Goal: Task Accomplishment & Management: Use online tool/utility

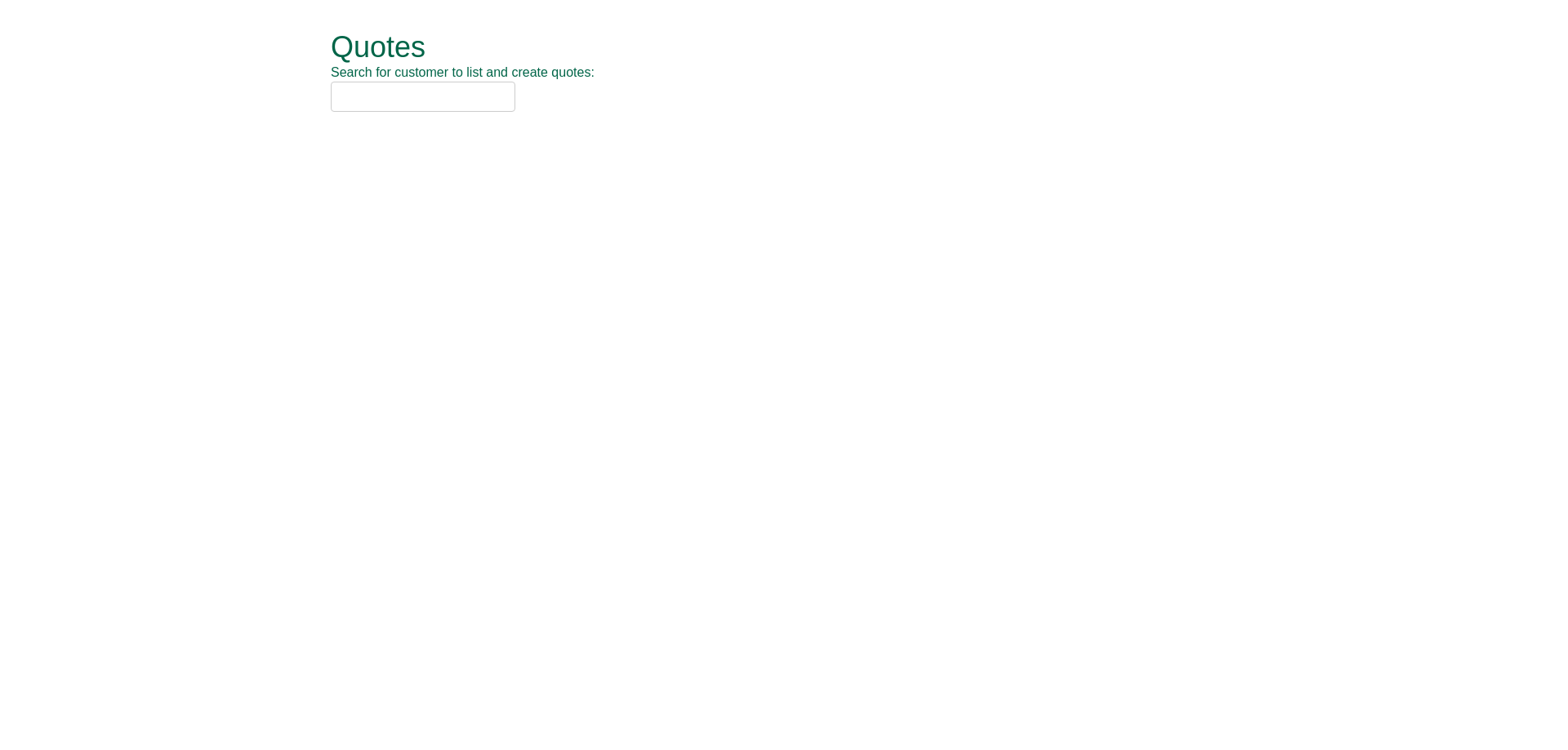
click at [460, 88] on input "text" at bounding box center [423, 96] width 185 height 30
type input "3"
click at [476, 98] on input "text" at bounding box center [423, 96] width 185 height 30
type input "3"
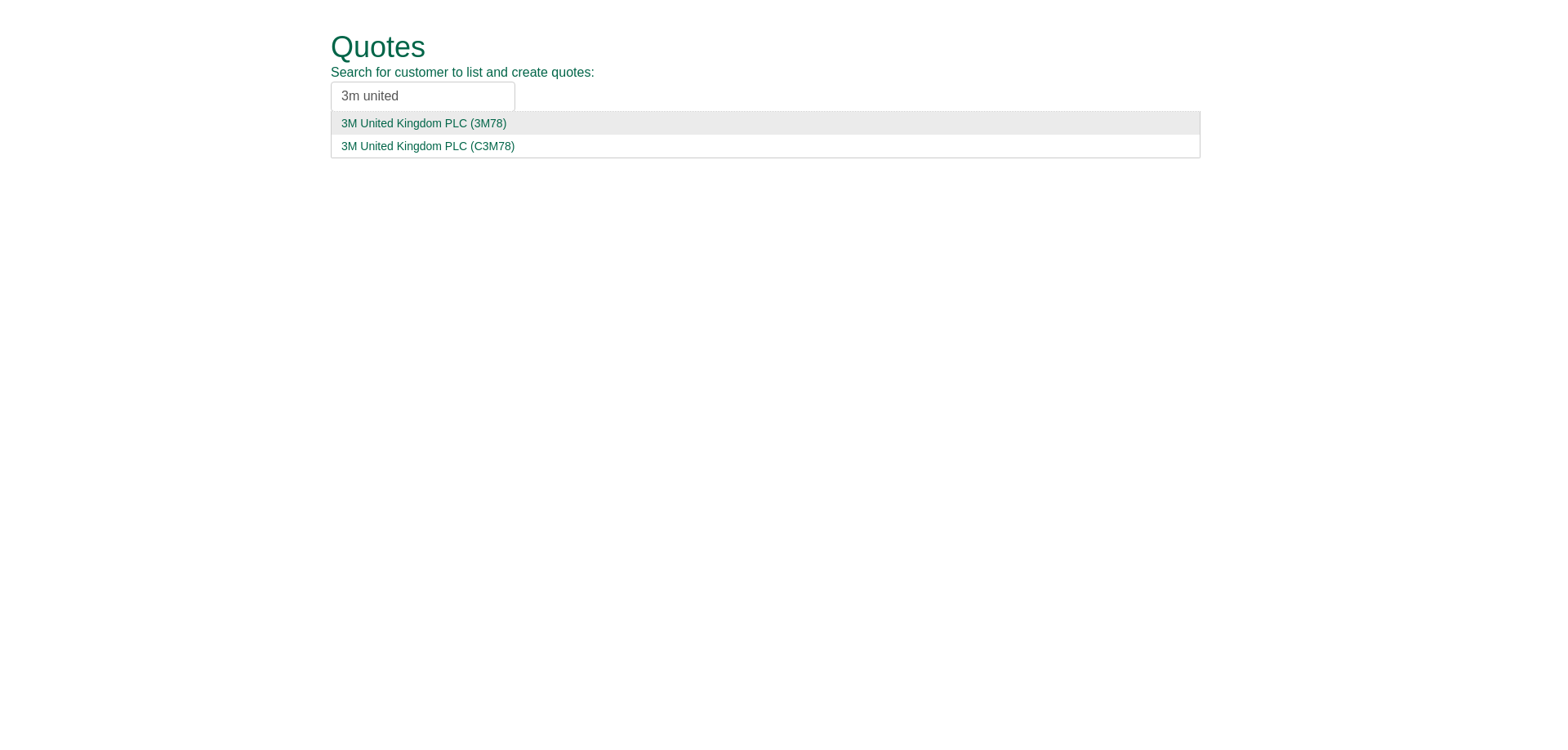
type input "3m united"
click at [518, 120] on div "3M United Kingdom PLC (3M78)" at bounding box center [766, 123] width 849 height 16
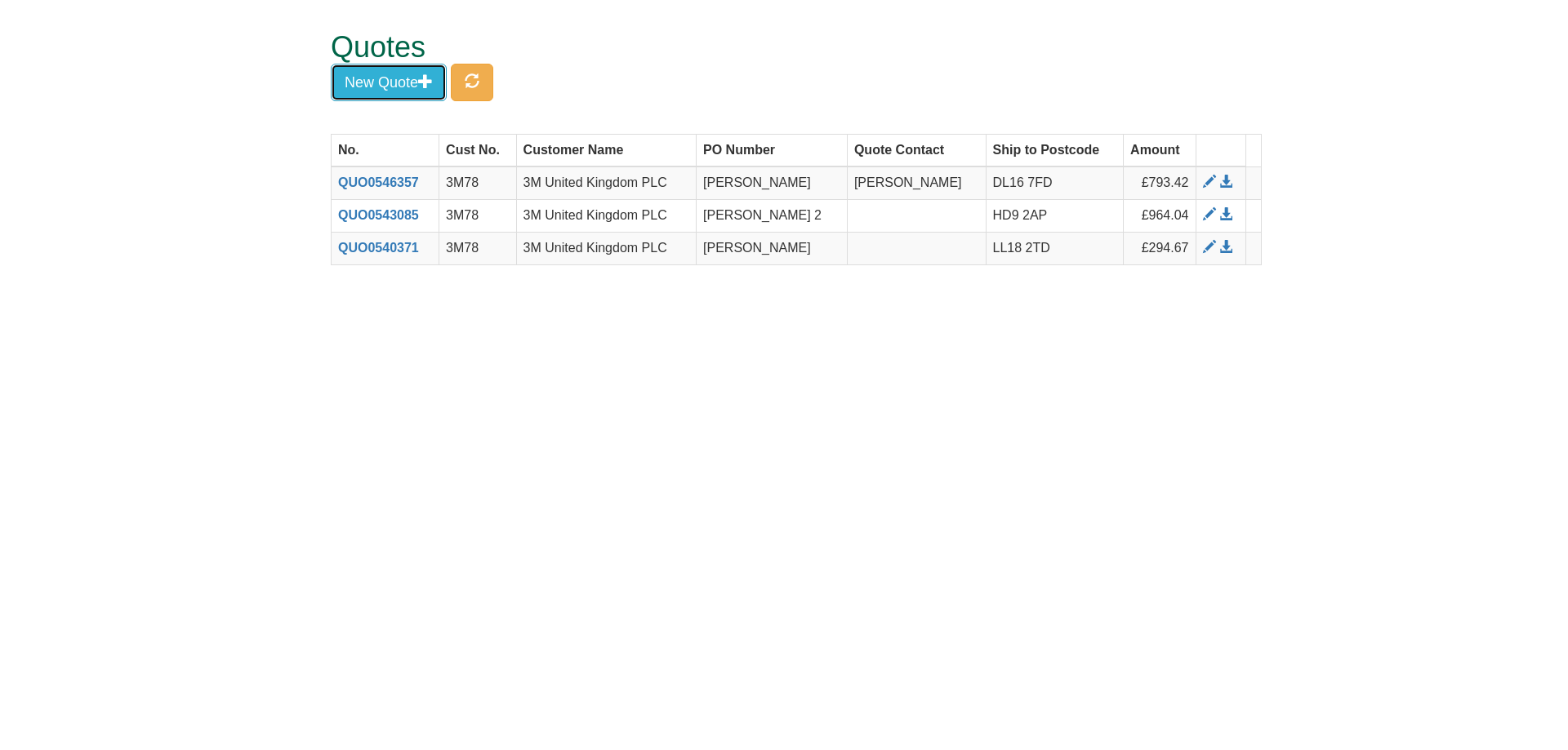
click at [378, 86] on button "New Quote" at bounding box center [388, 82] width 116 height 37
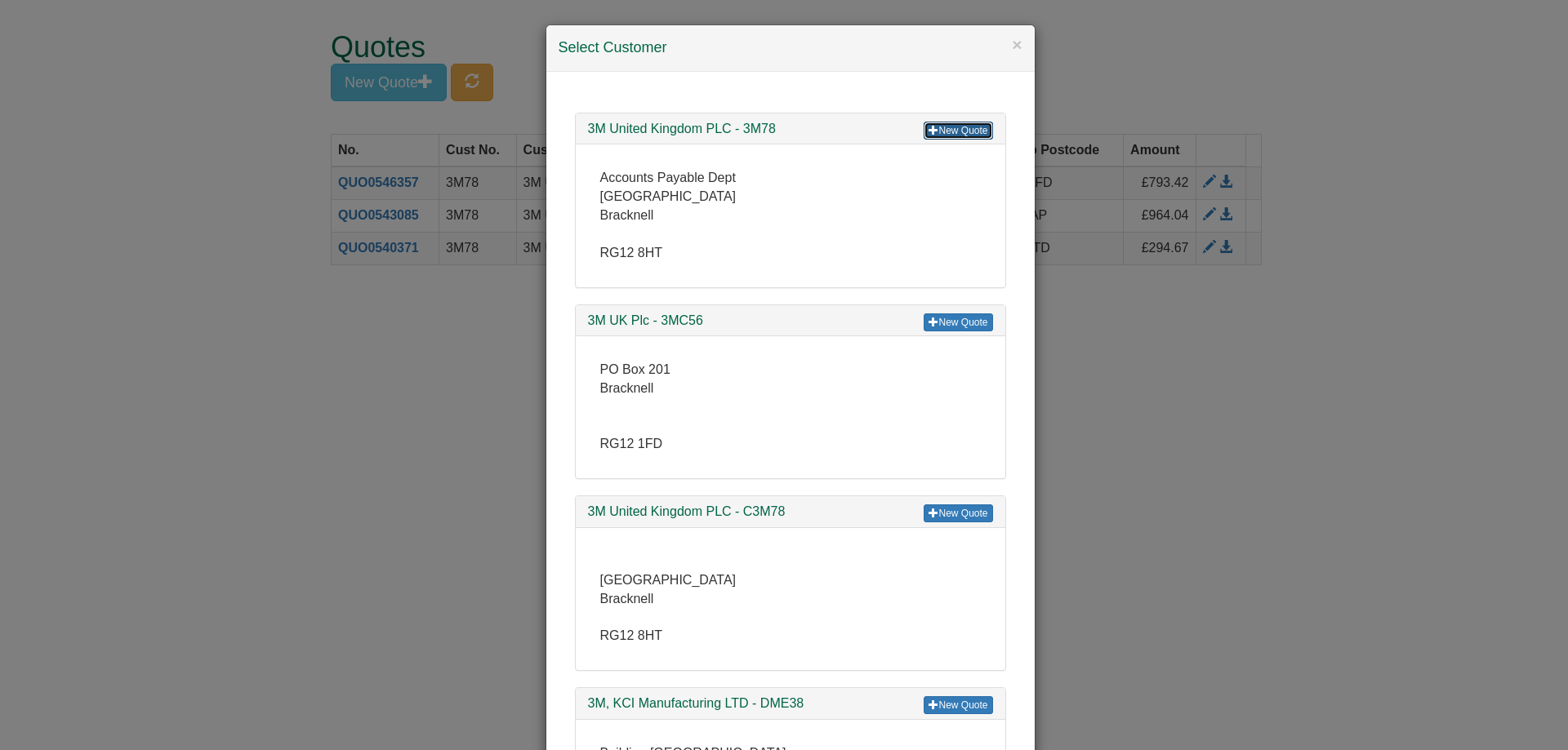
click at [957, 126] on link "New Quote" at bounding box center [958, 131] width 68 height 18
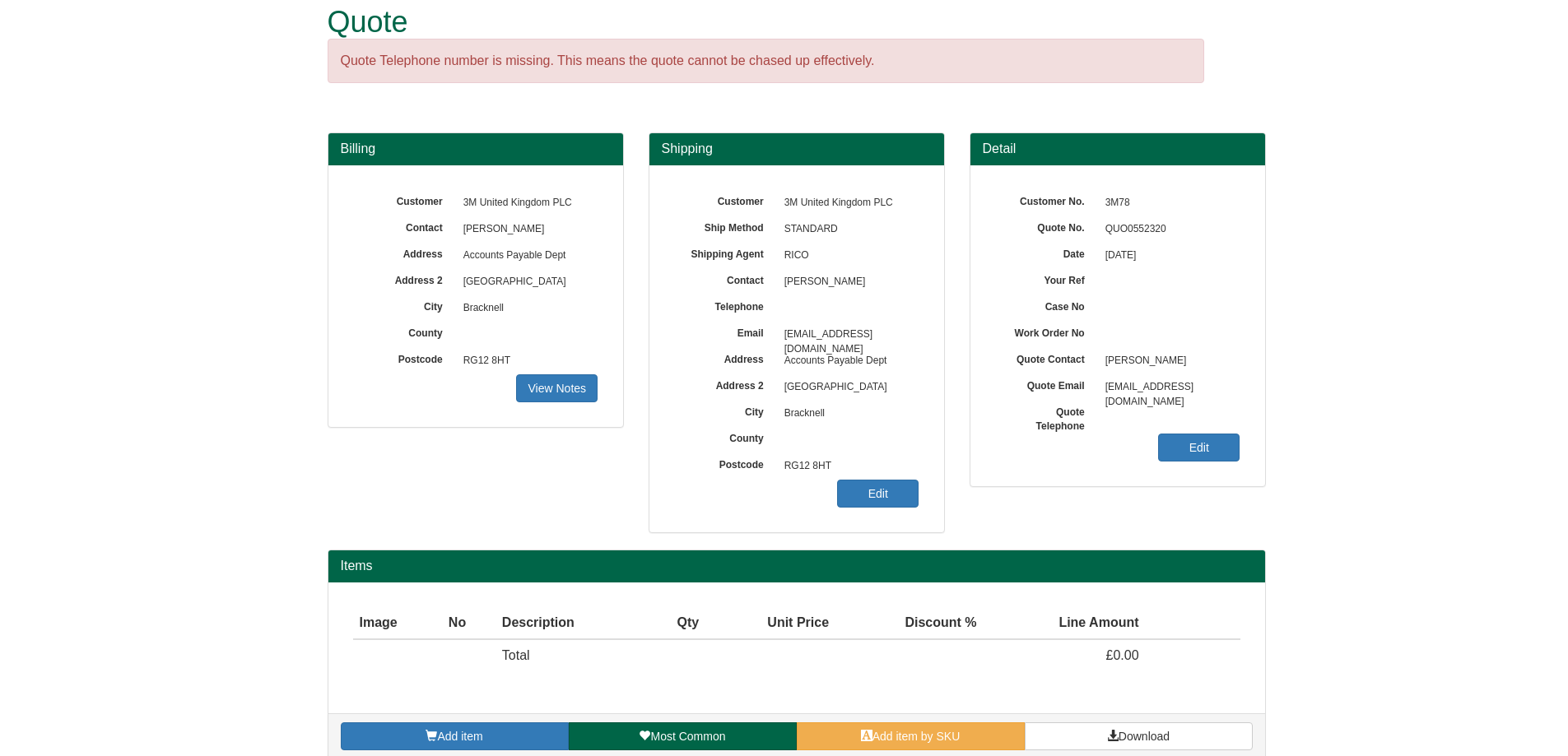
scroll to position [45, 0]
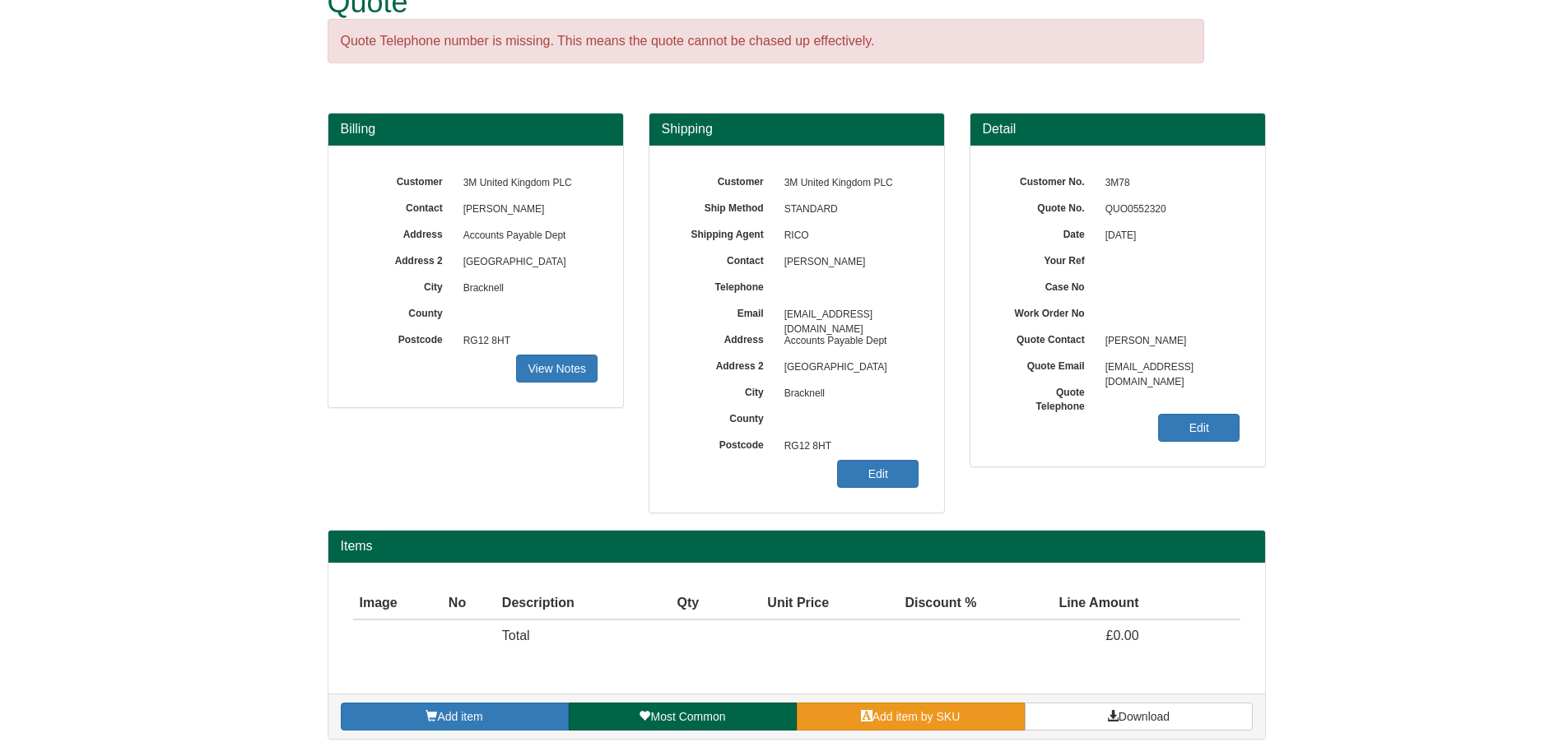
click at [924, 716] on span "Add item by SKU" at bounding box center [917, 717] width 88 height 13
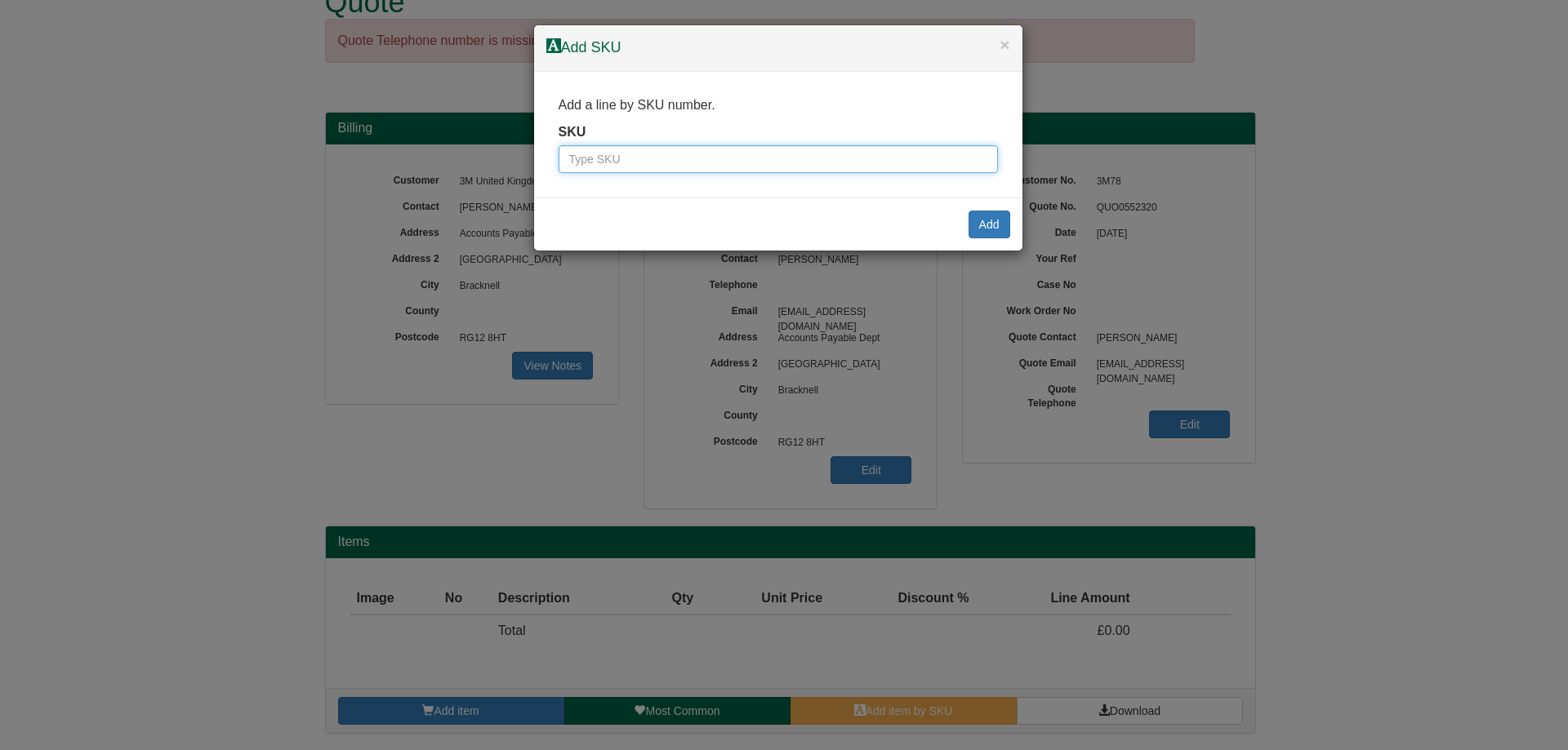
click at [638, 169] on input "text" at bounding box center [779, 159] width 440 height 28
type input "7257"
click at [1008, 230] on button "Add" at bounding box center [990, 224] width 42 height 28
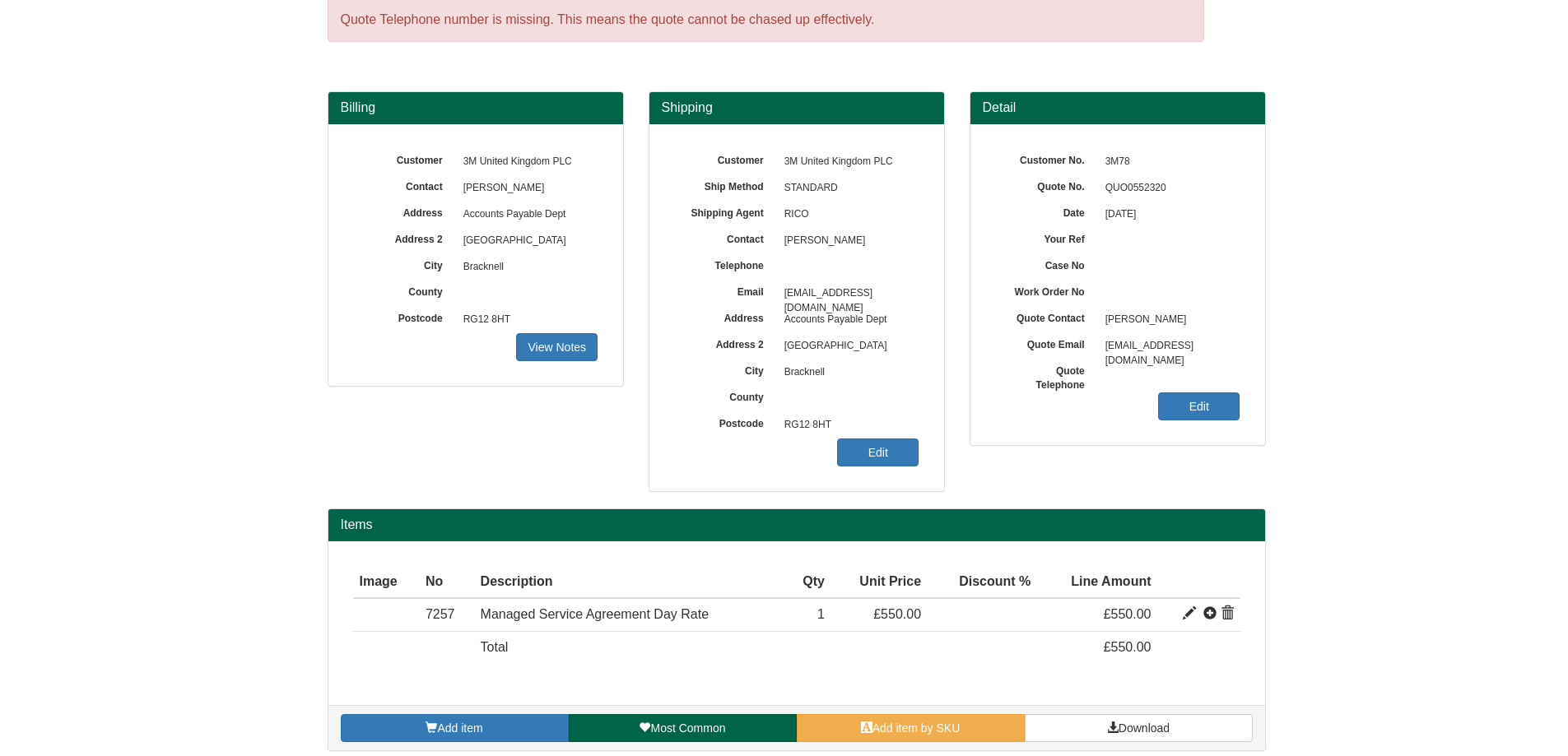
scroll to position [78, 0]
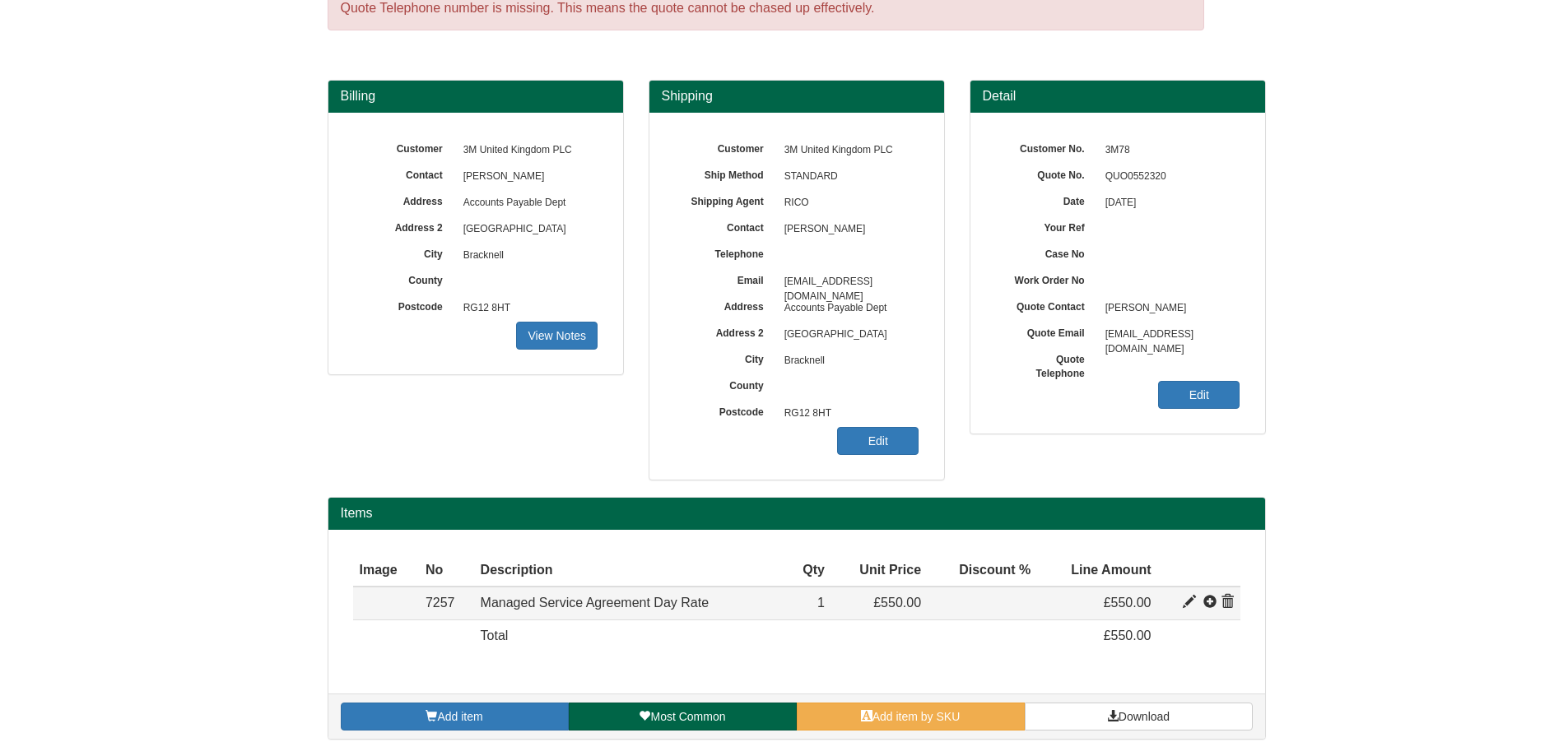
click at [1187, 605] on span at bounding box center [1189, 603] width 13 height 13
type input "Managed Service Agreement Day Rate"
type input "199.00"
type input "550.00"
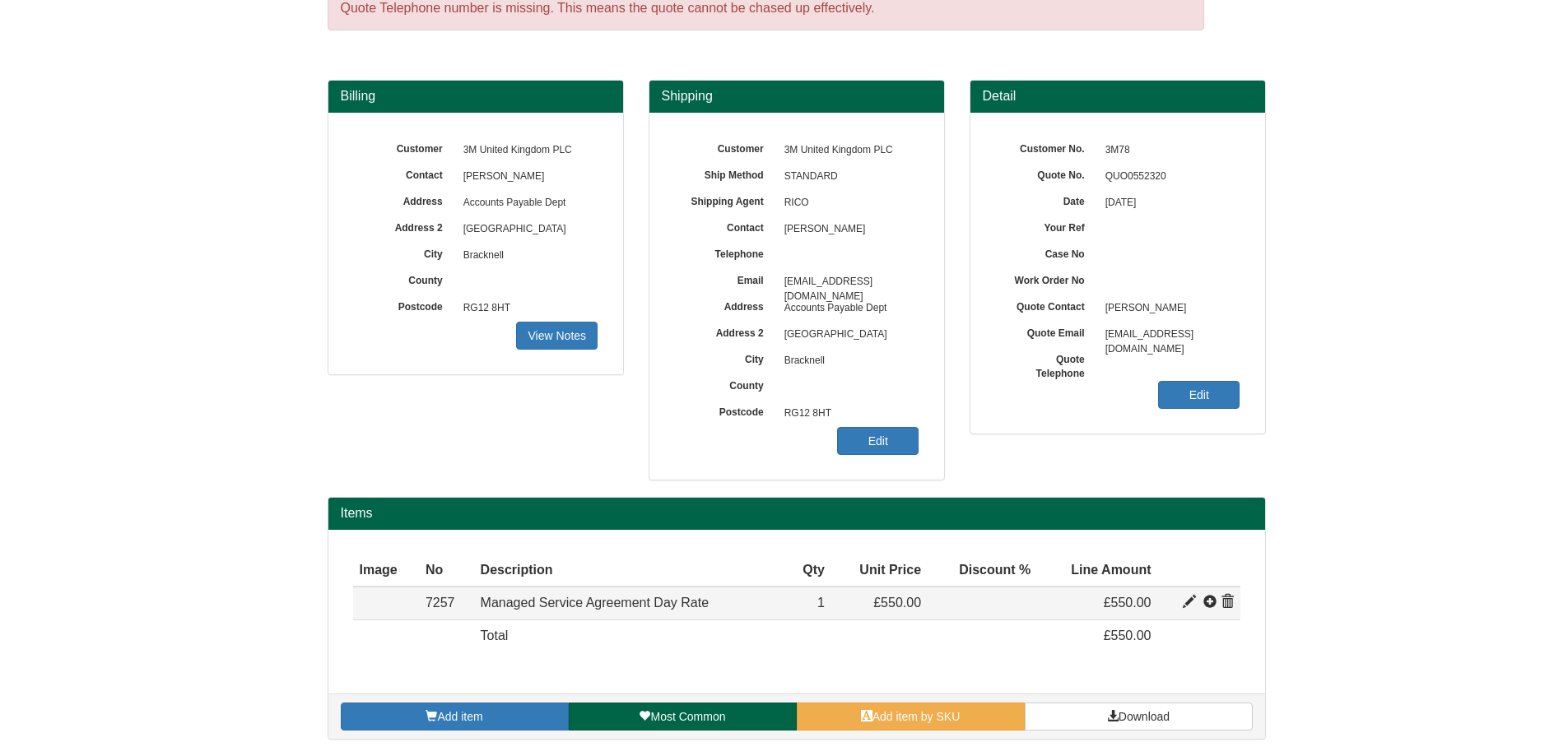
type input "1"
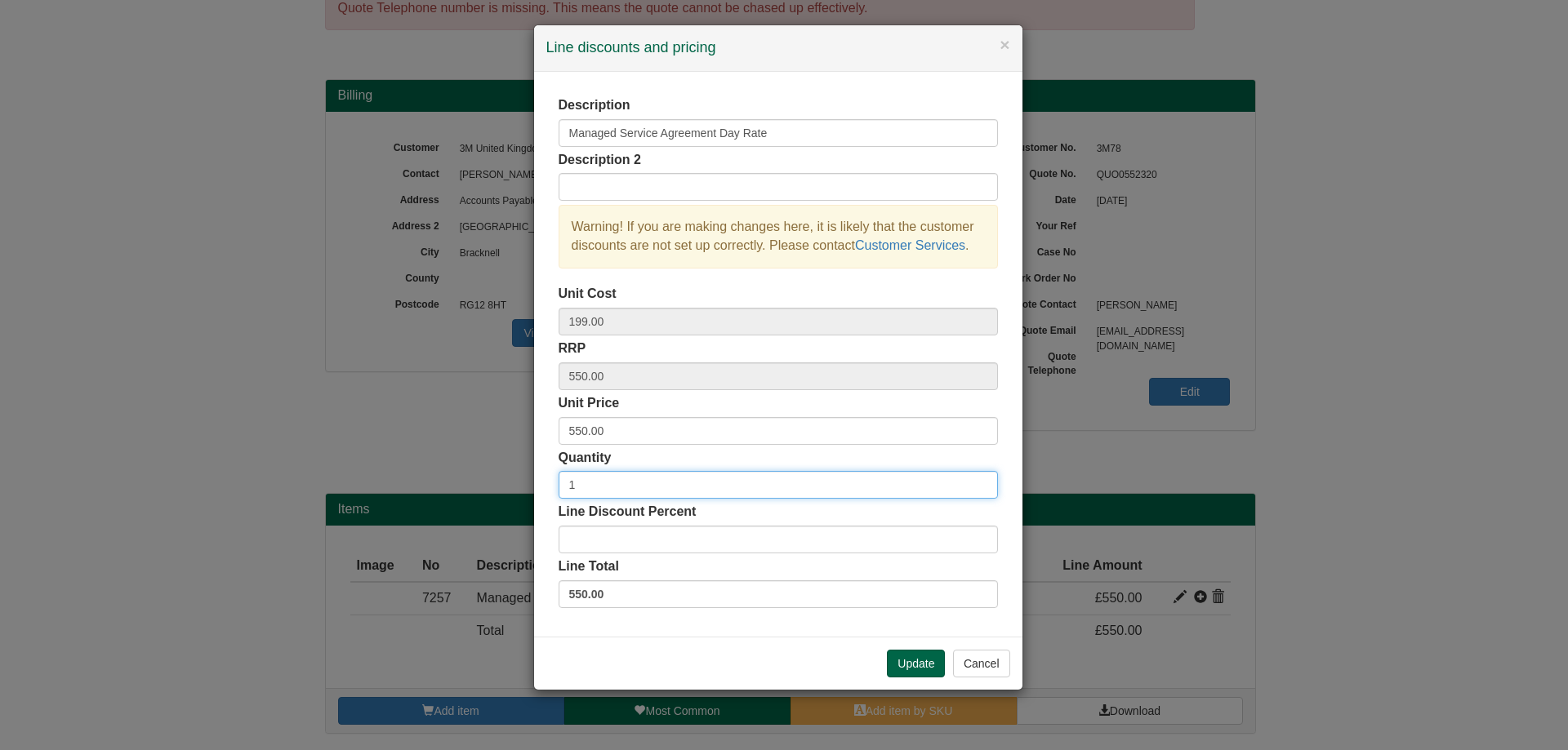
drag, startPoint x: 624, startPoint y: 491, endPoint x: 642, endPoint y: 491, distance: 18.0
click at [624, 491] on input "1" at bounding box center [779, 485] width 440 height 28
type input "2"
click at [981, 481] on input "2" at bounding box center [779, 485] width 440 height 28
click at [913, 669] on button "Update" at bounding box center [916, 664] width 58 height 28
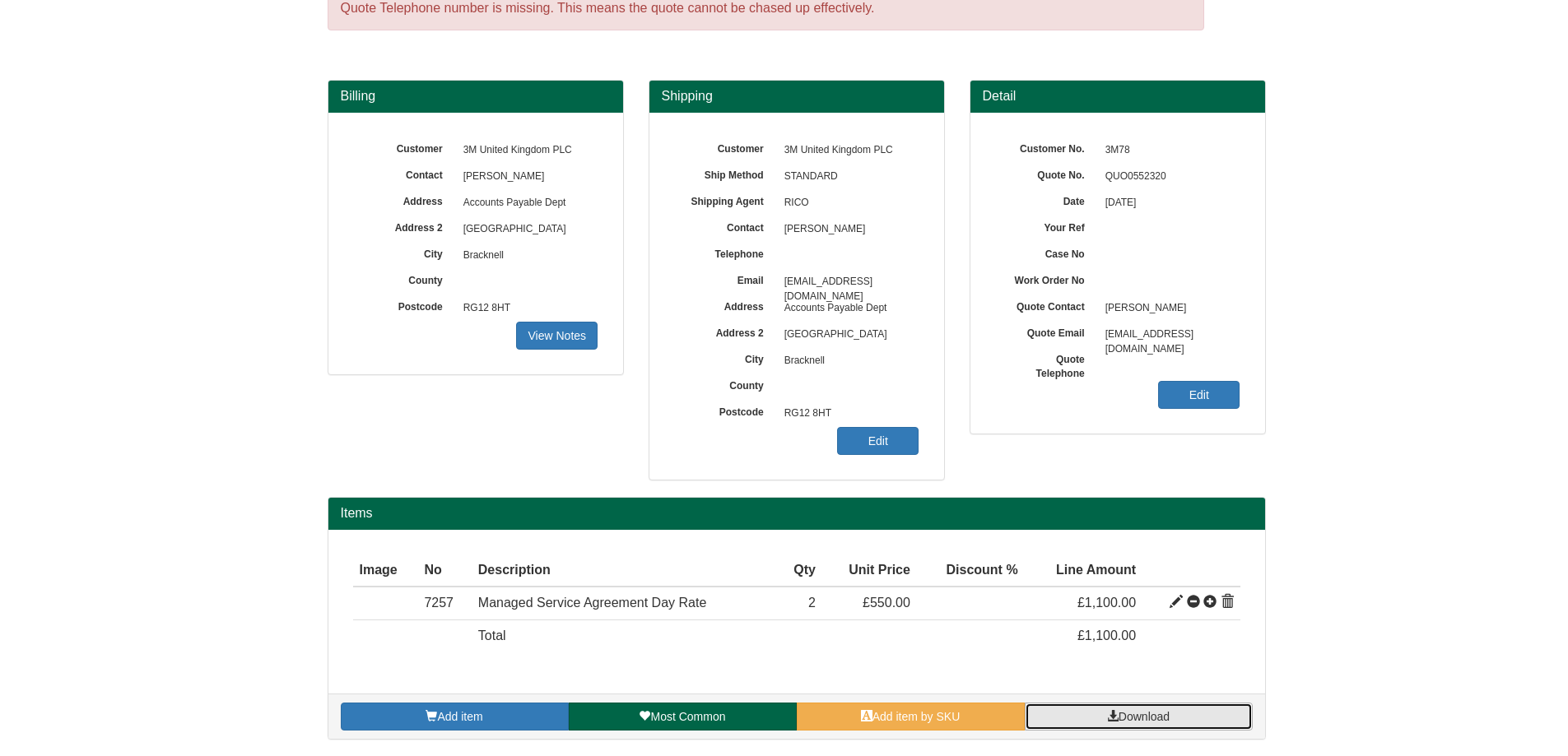
click at [1095, 709] on link "Download" at bounding box center [1139, 717] width 228 height 28
